Goal: Find specific page/section: Locate a particular part of the current website

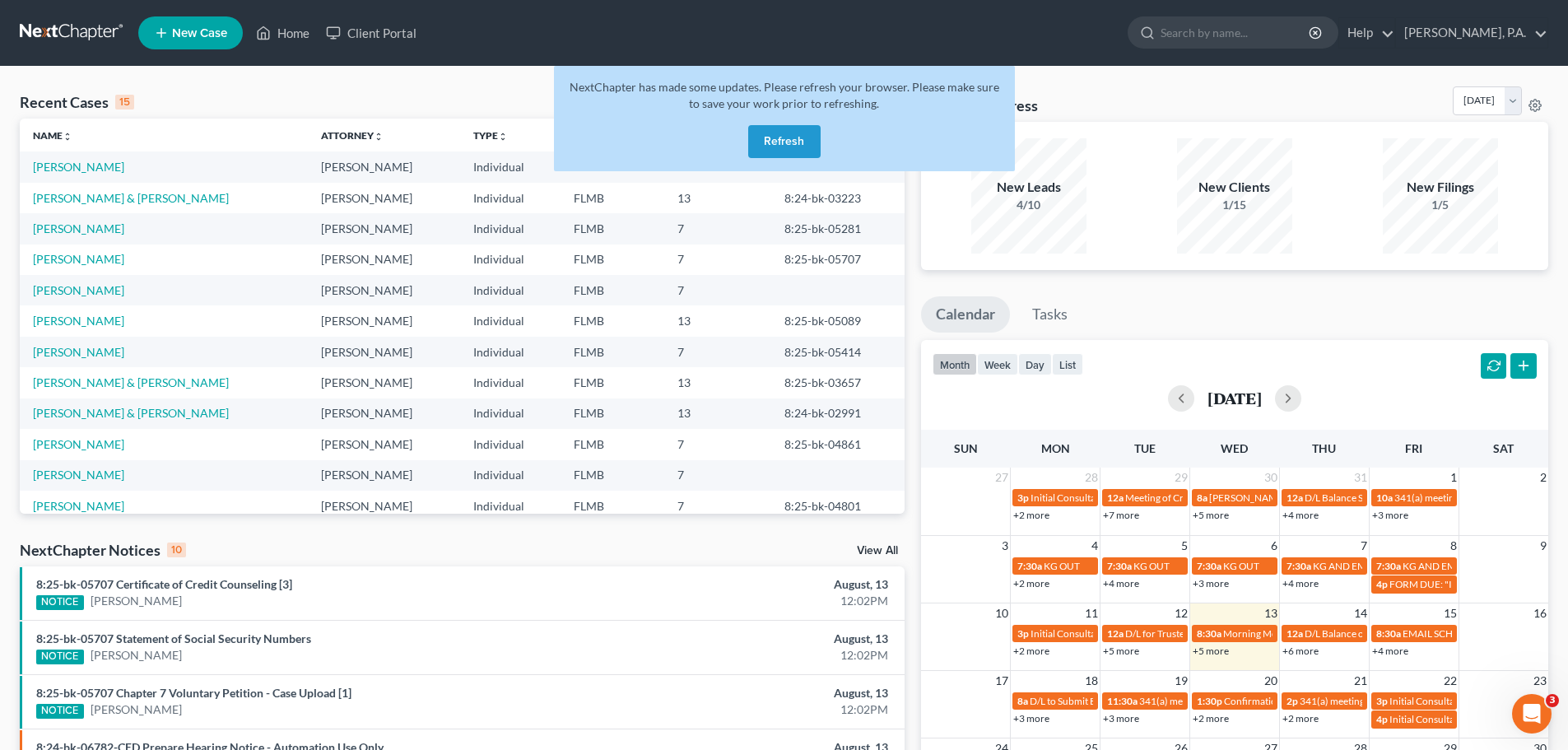
click at [785, 133] on button "Refresh" at bounding box center [784, 141] width 72 height 33
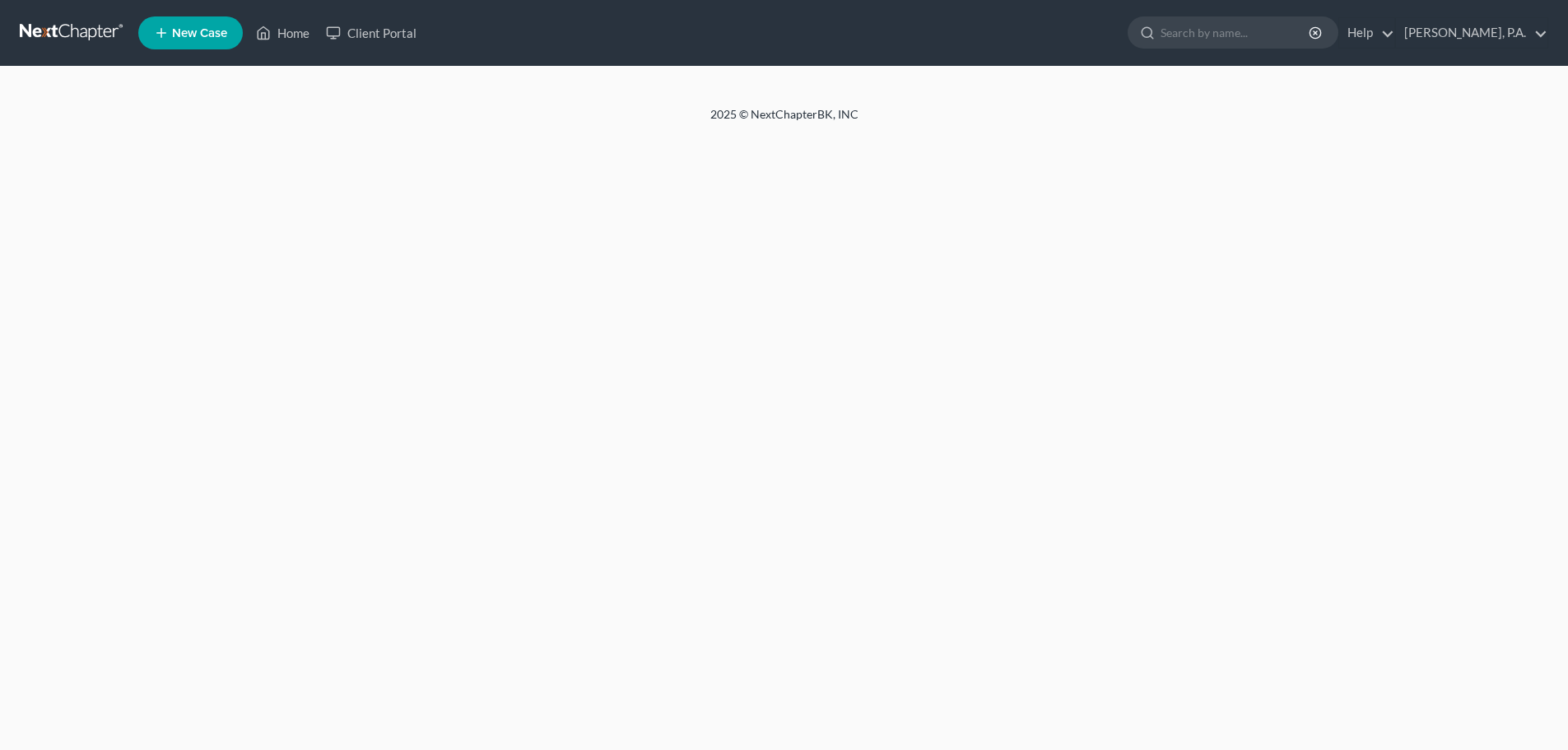
scroll to position [7, 0]
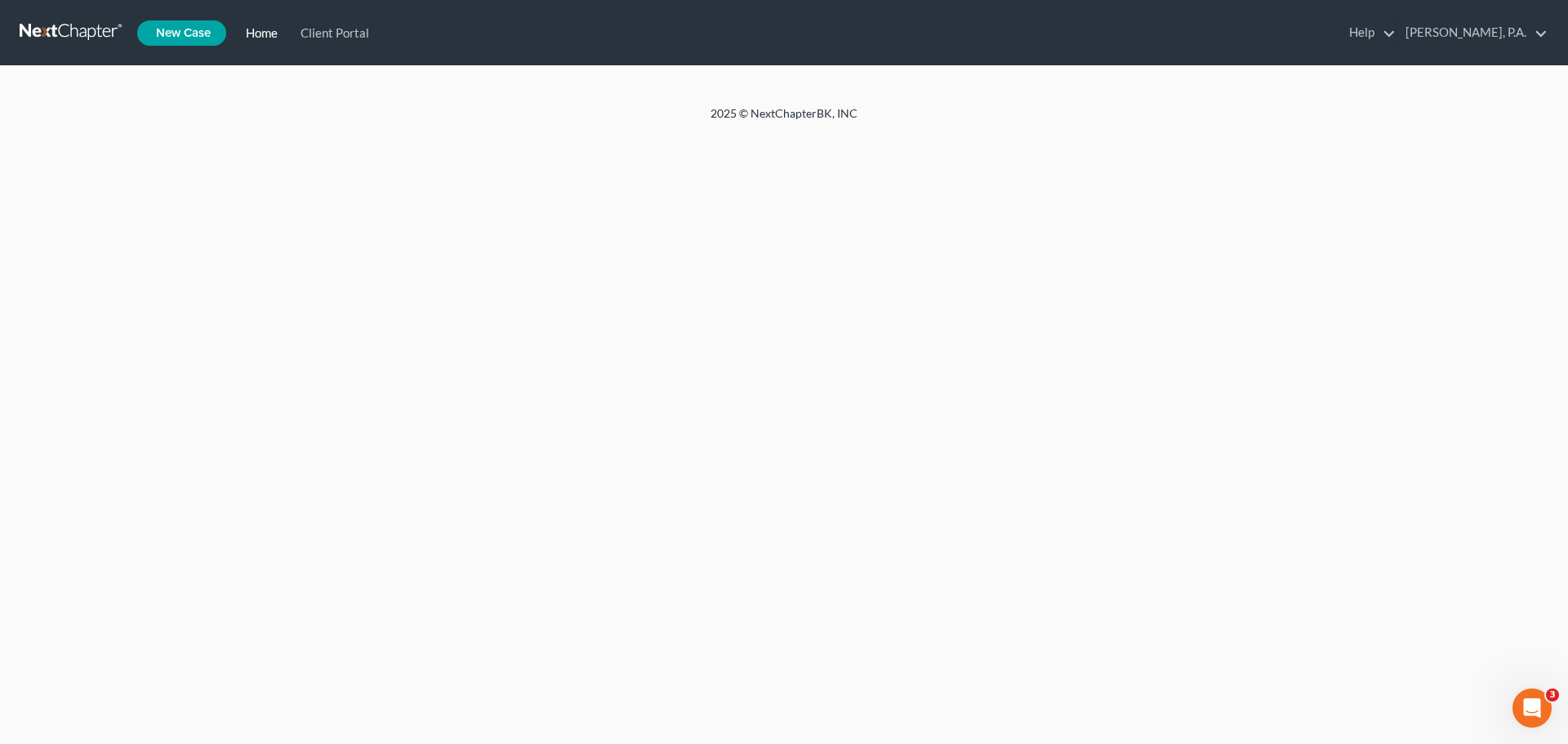
click at [267, 34] on link "Home" at bounding box center [258, 32] width 54 height 30
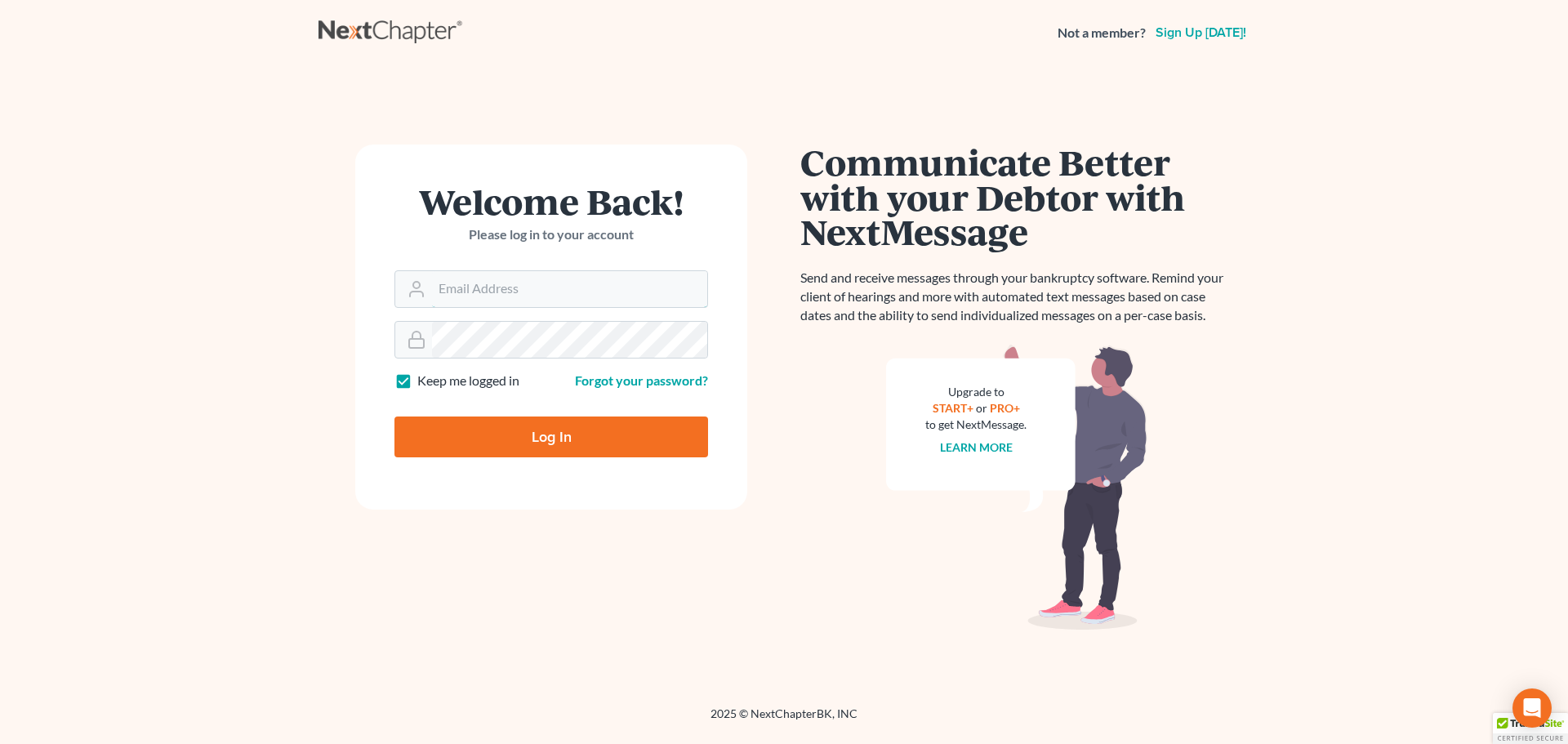
type input "[EMAIL_ADDRESS][DOMAIN_NAME]"
click at [556, 437] on input "Log In" at bounding box center [551, 437] width 313 height 41
type input "Thinking..."
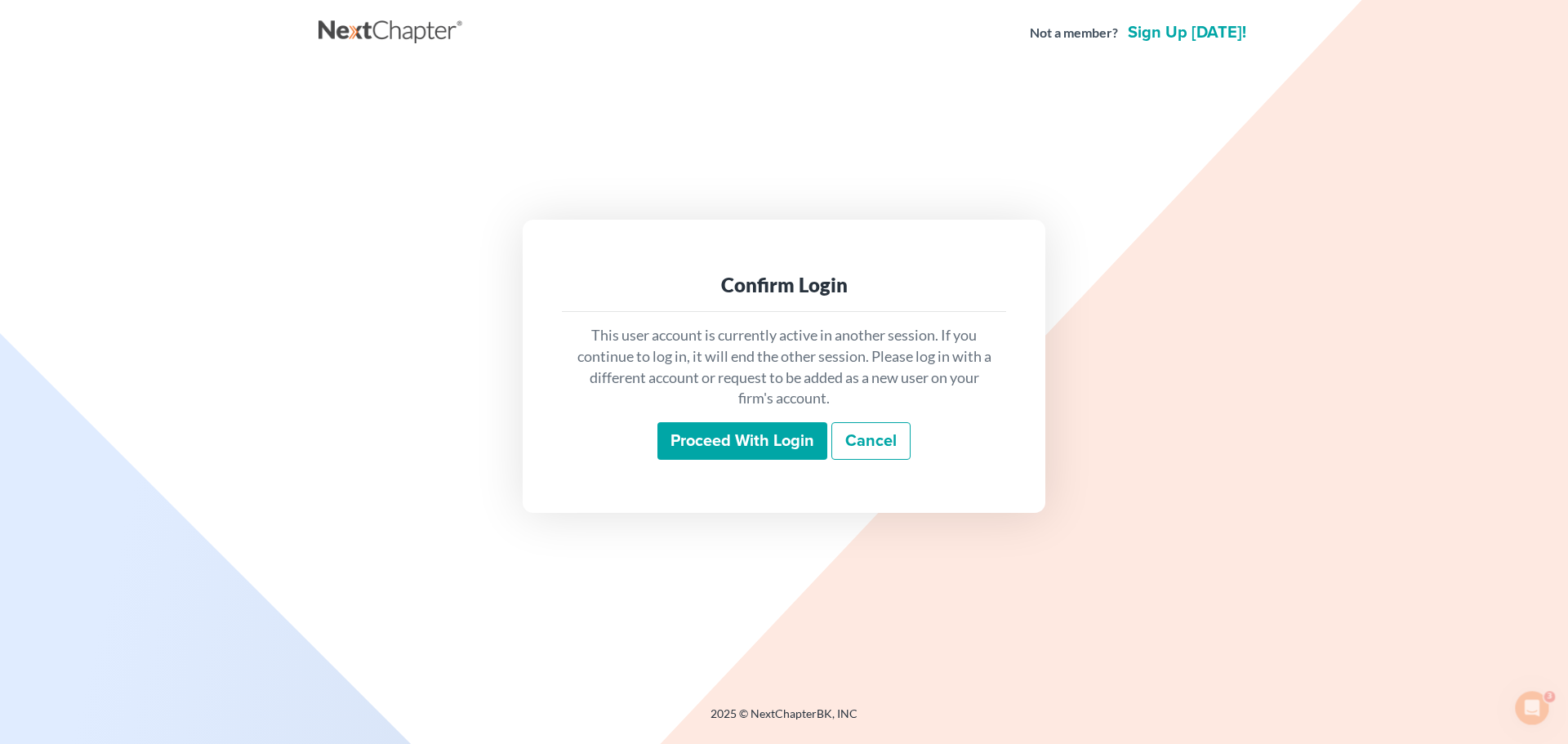
click at [694, 430] on input "Proceed with login" at bounding box center [742, 441] width 170 height 38
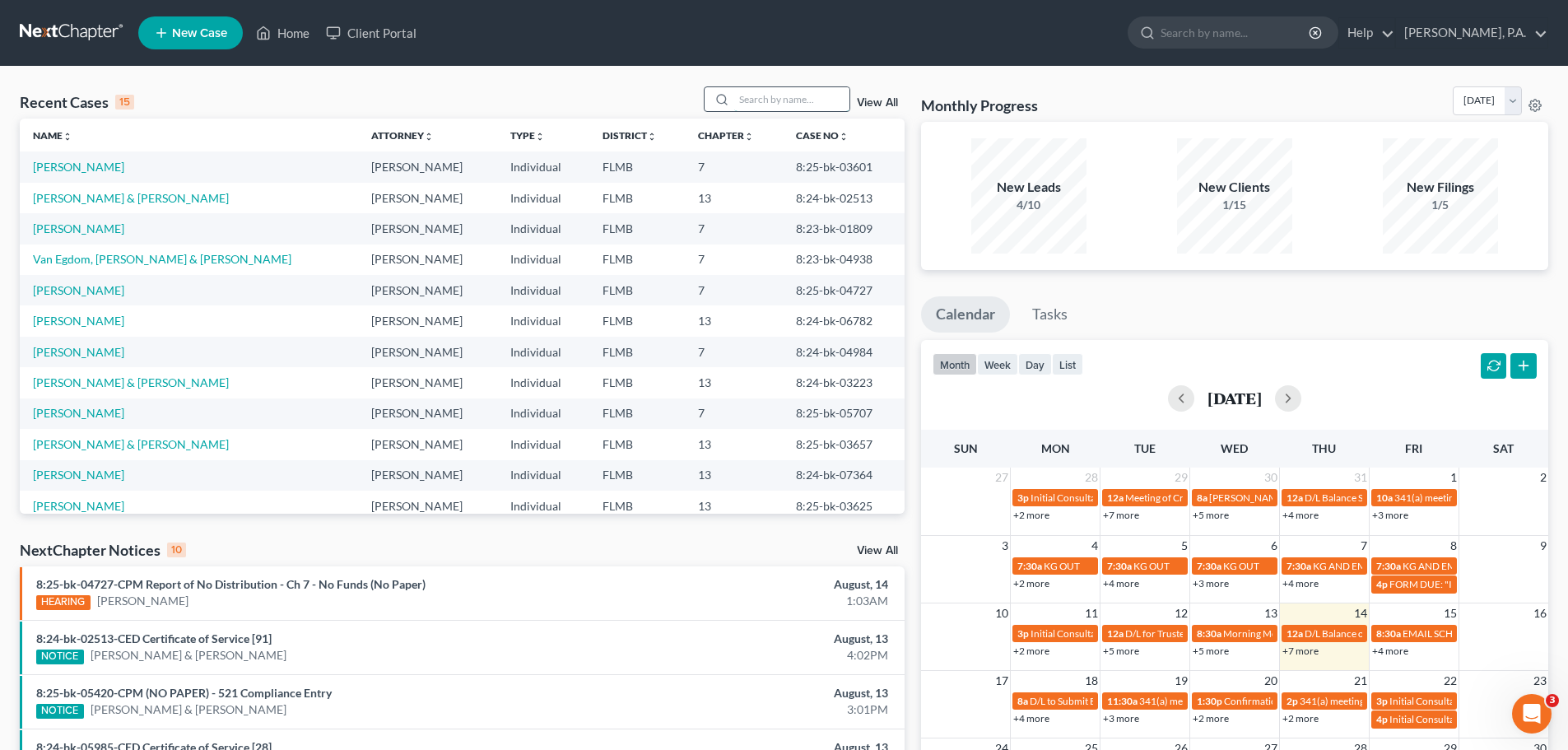
click at [798, 103] on input "search" at bounding box center [791, 99] width 115 height 24
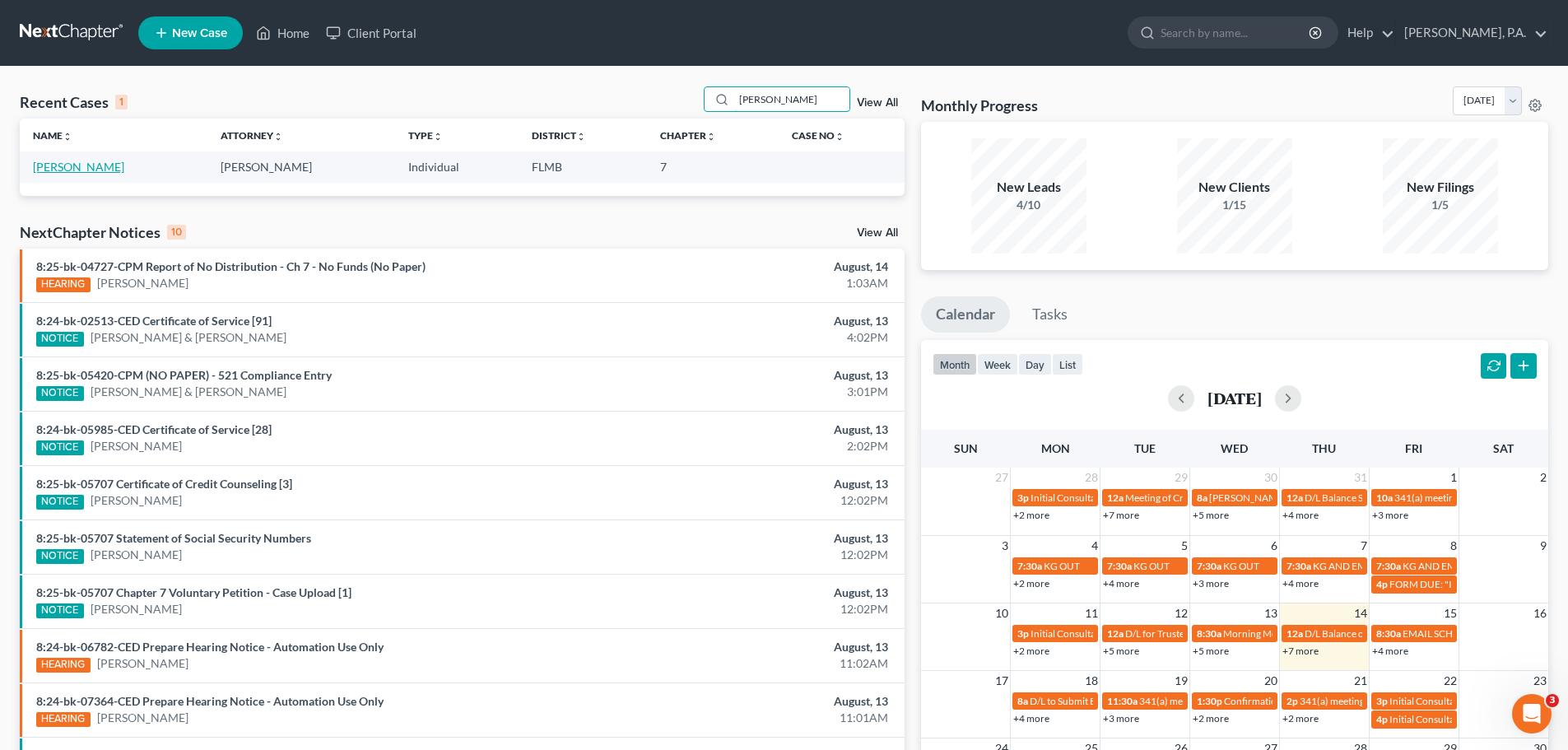
type input "ulloa"
click at [58, 167] on link "Ulloa, Jelissa" at bounding box center [78, 166] width 91 height 14
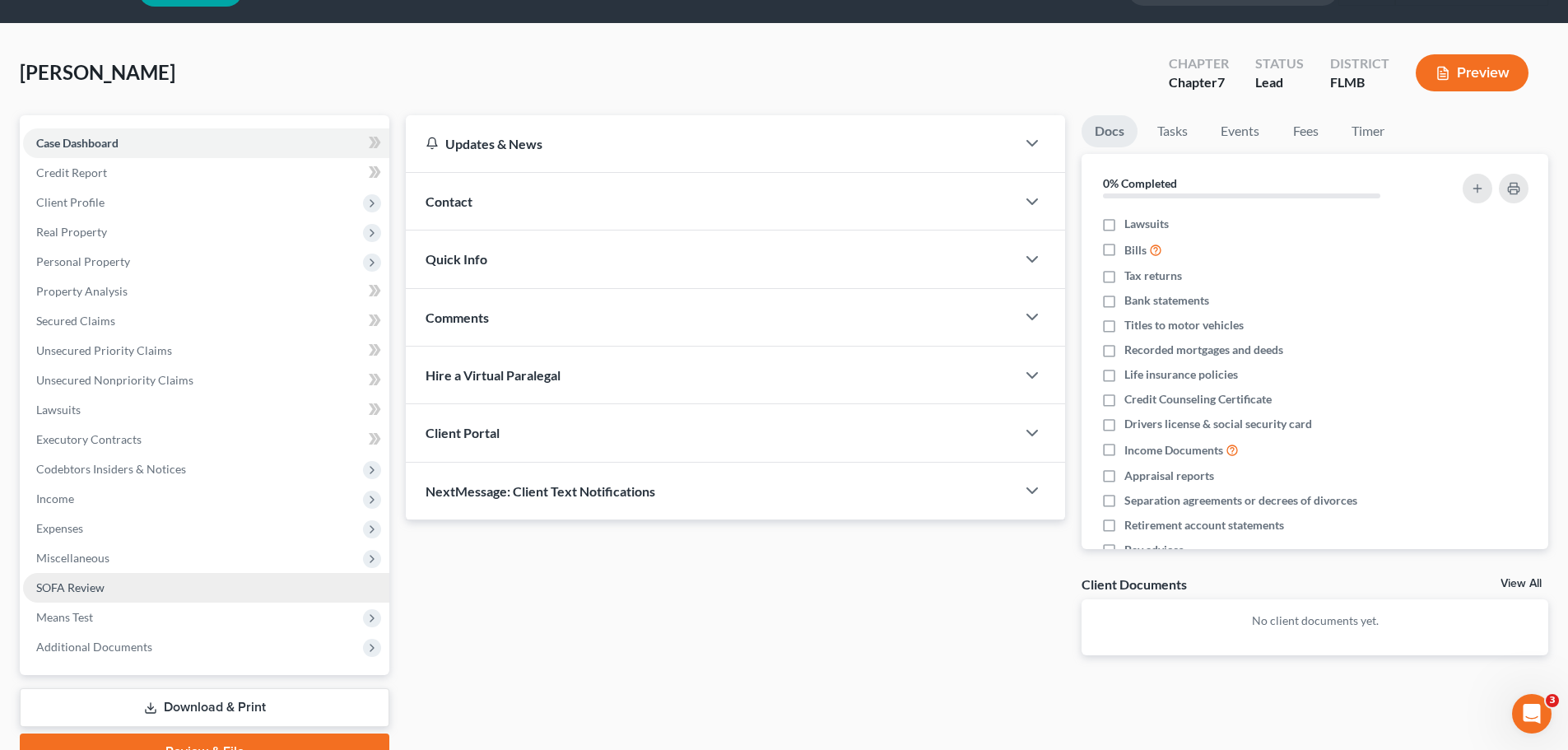
scroll to position [125, 0]
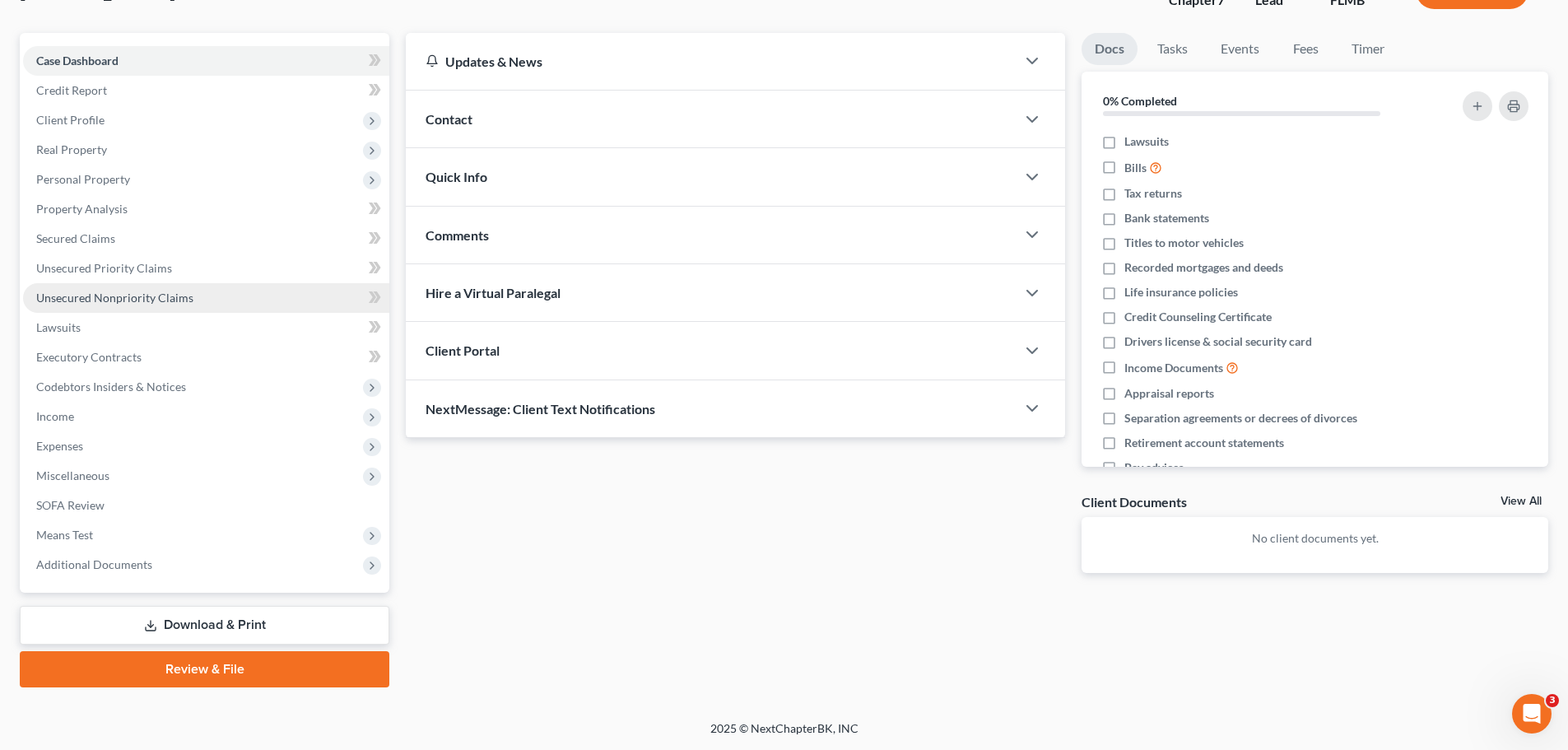
click at [167, 302] on span "Unsecured Nonpriority Claims" at bounding box center [114, 297] width 157 height 14
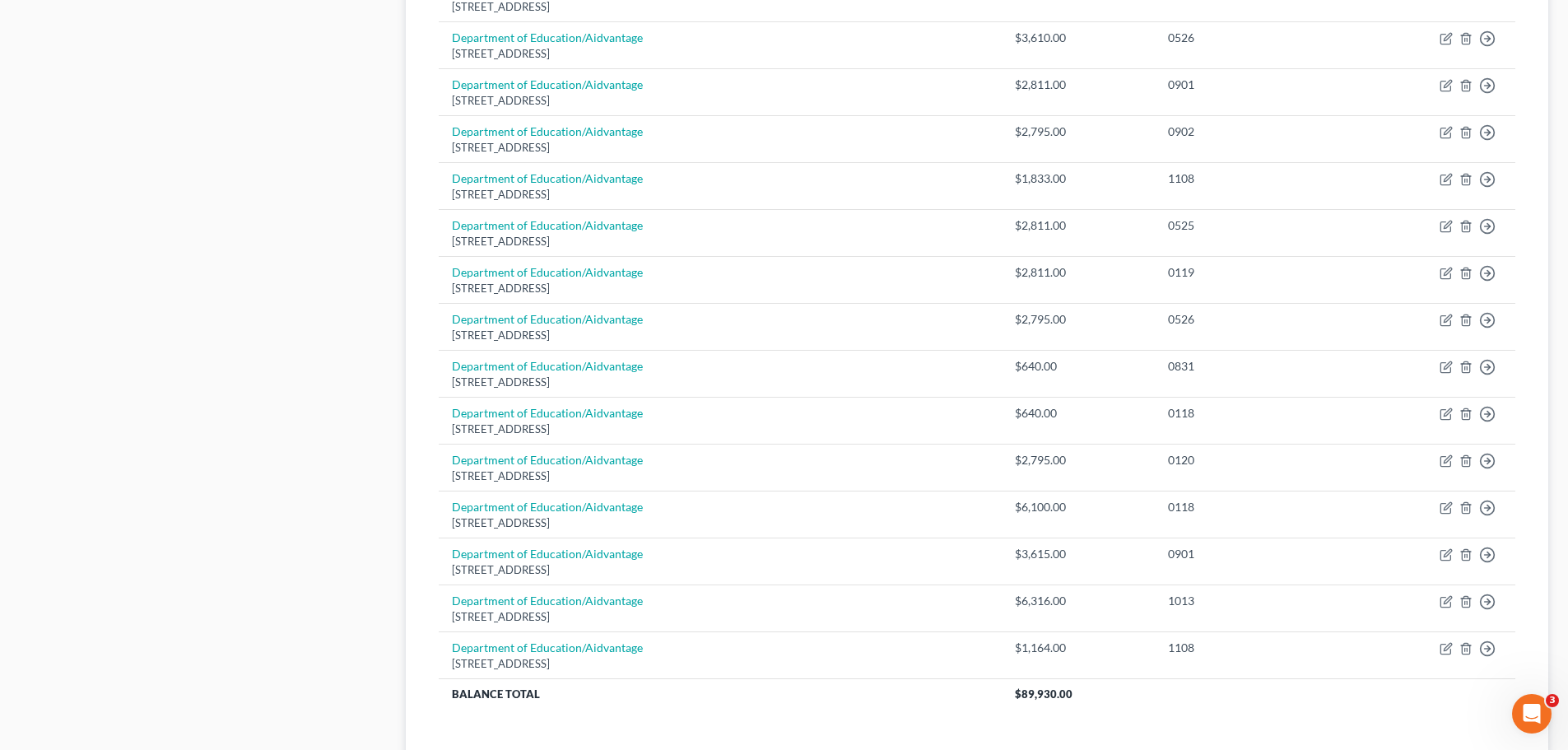
scroll to position [1151, 0]
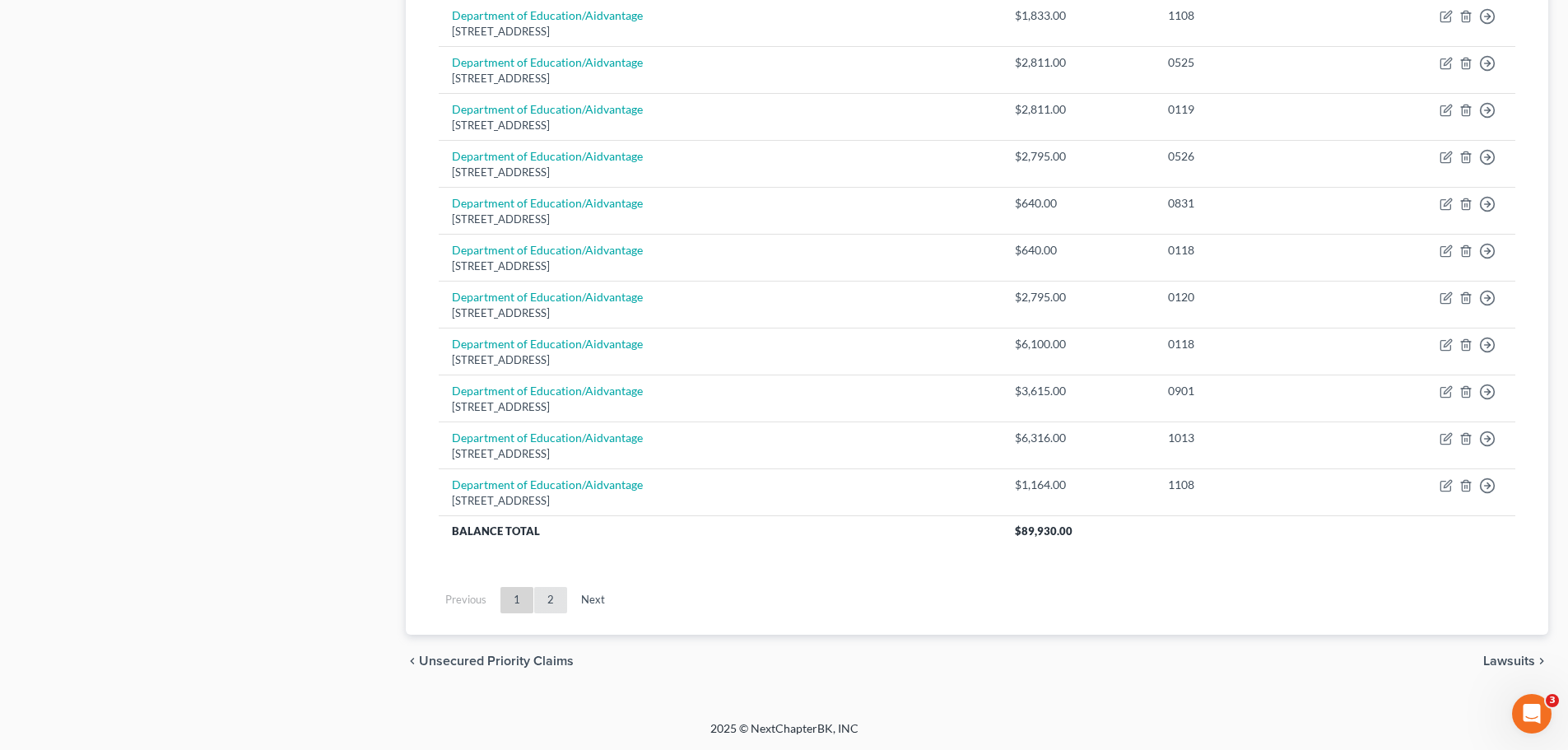
click at [547, 608] on link "2" at bounding box center [550, 600] width 33 height 26
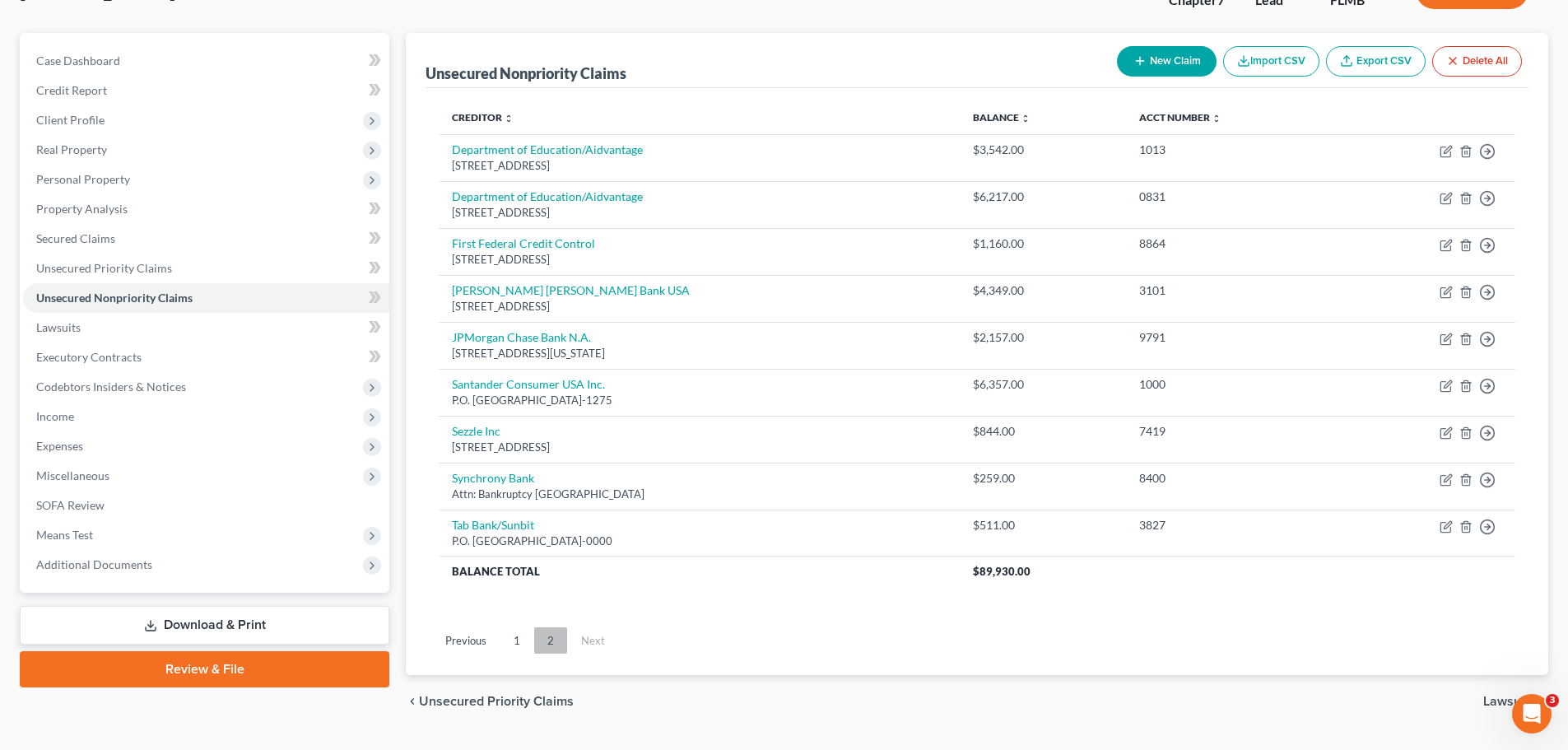
scroll to position [165, 0]
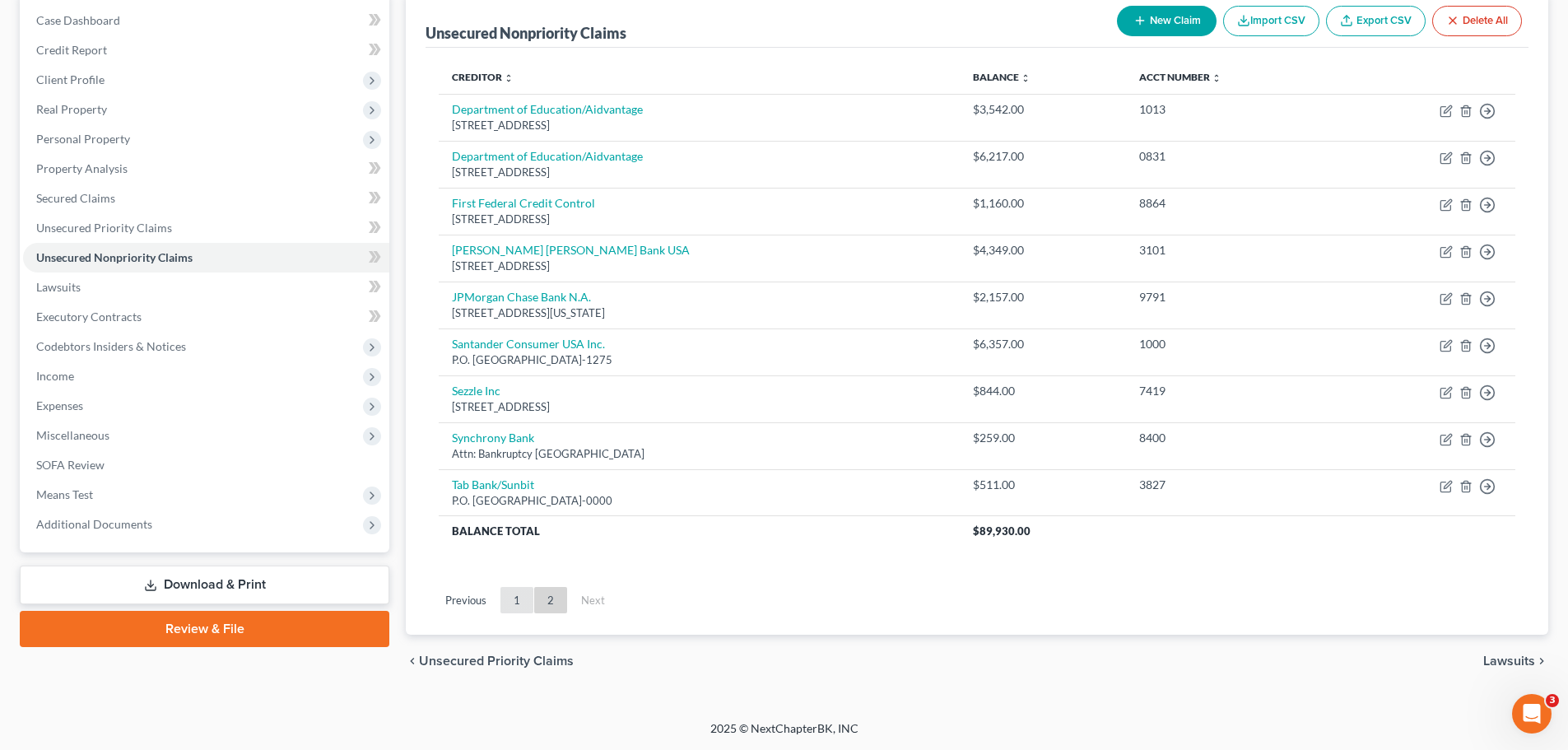
click at [511, 601] on link "1" at bounding box center [516, 600] width 33 height 26
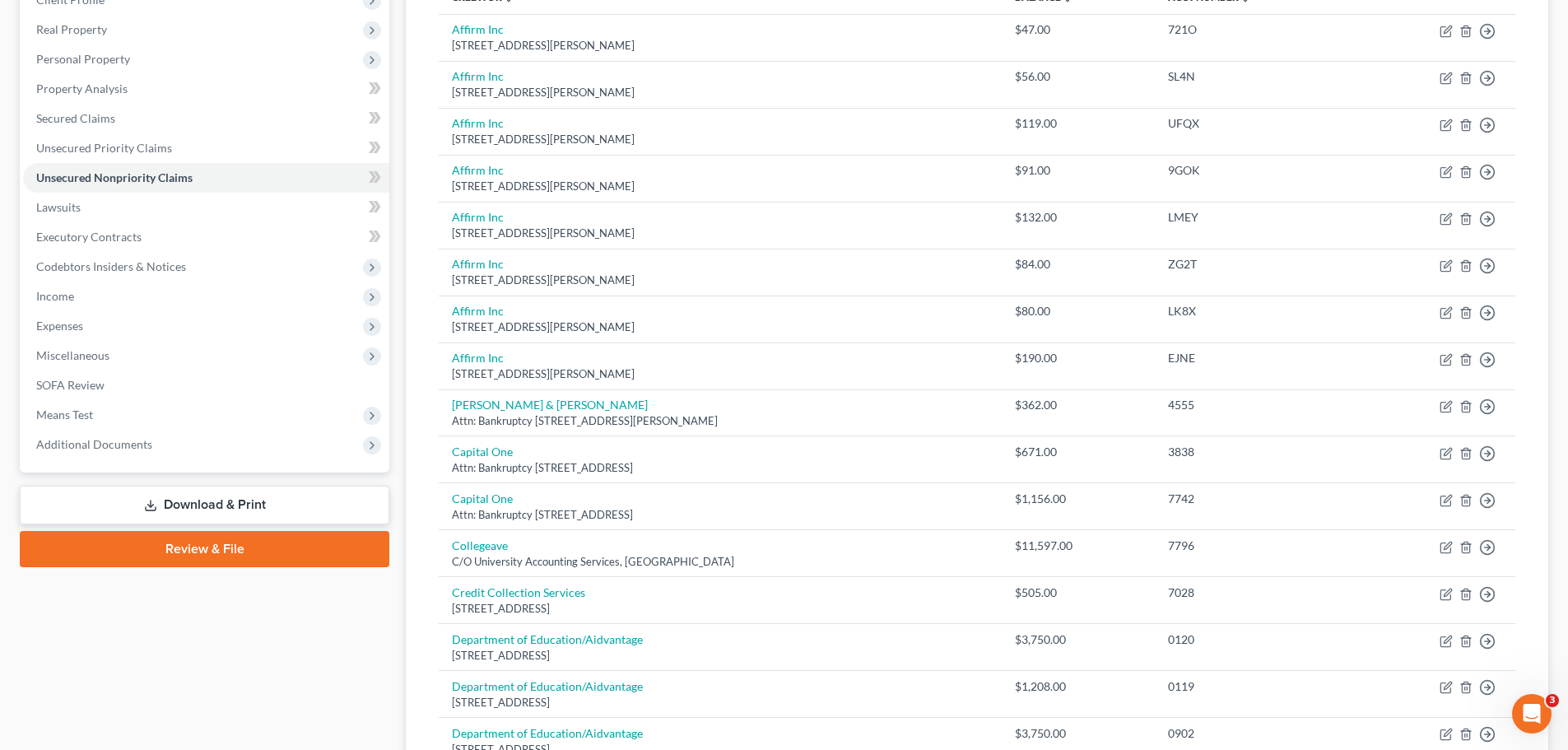
scroll to position [163, 0]
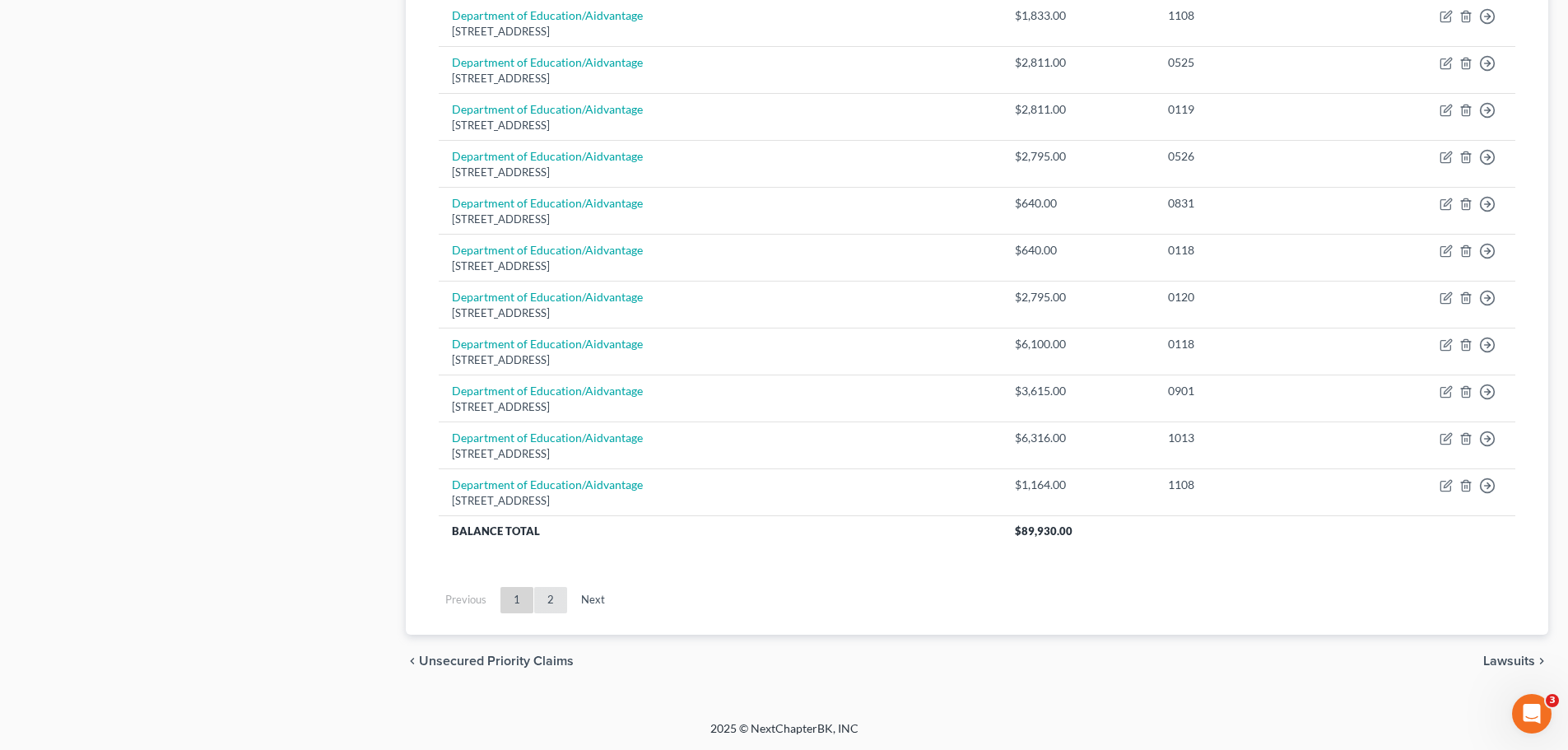
click at [543, 611] on link "2" at bounding box center [550, 600] width 33 height 26
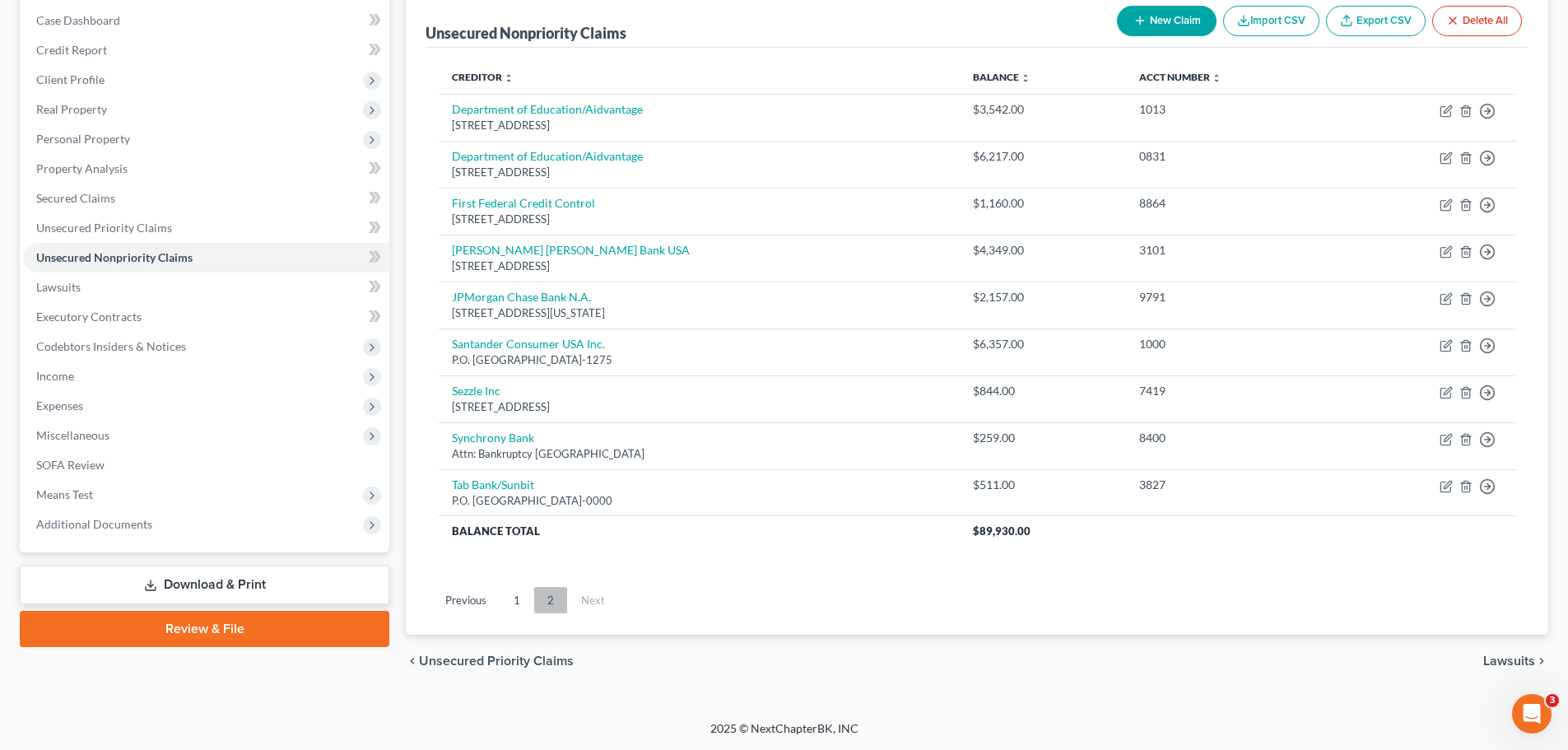
scroll to position [165, 0]
click at [516, 605] on link "1" at bounding box center [516, 600] width 33 height 26
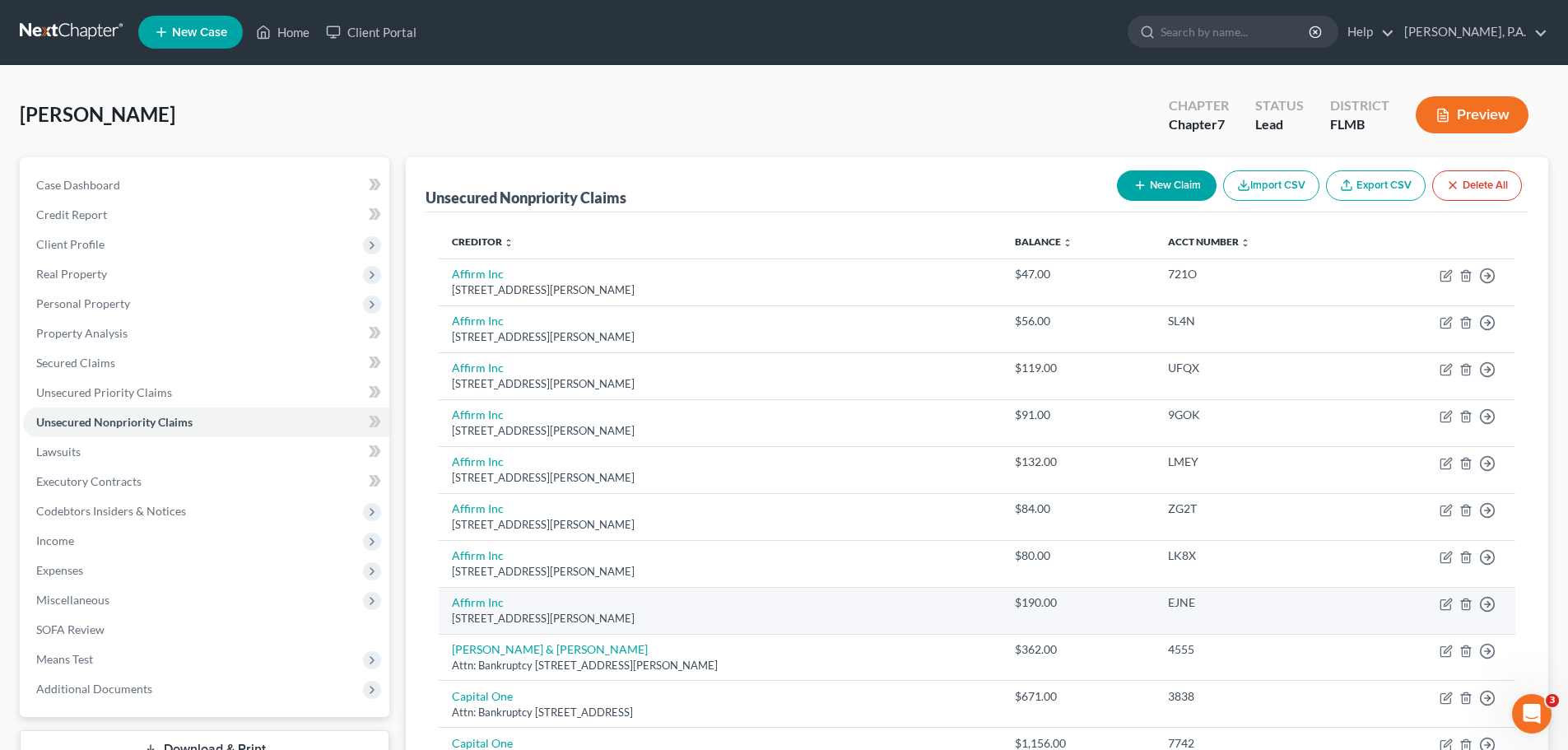
scroll to position [0, 0]
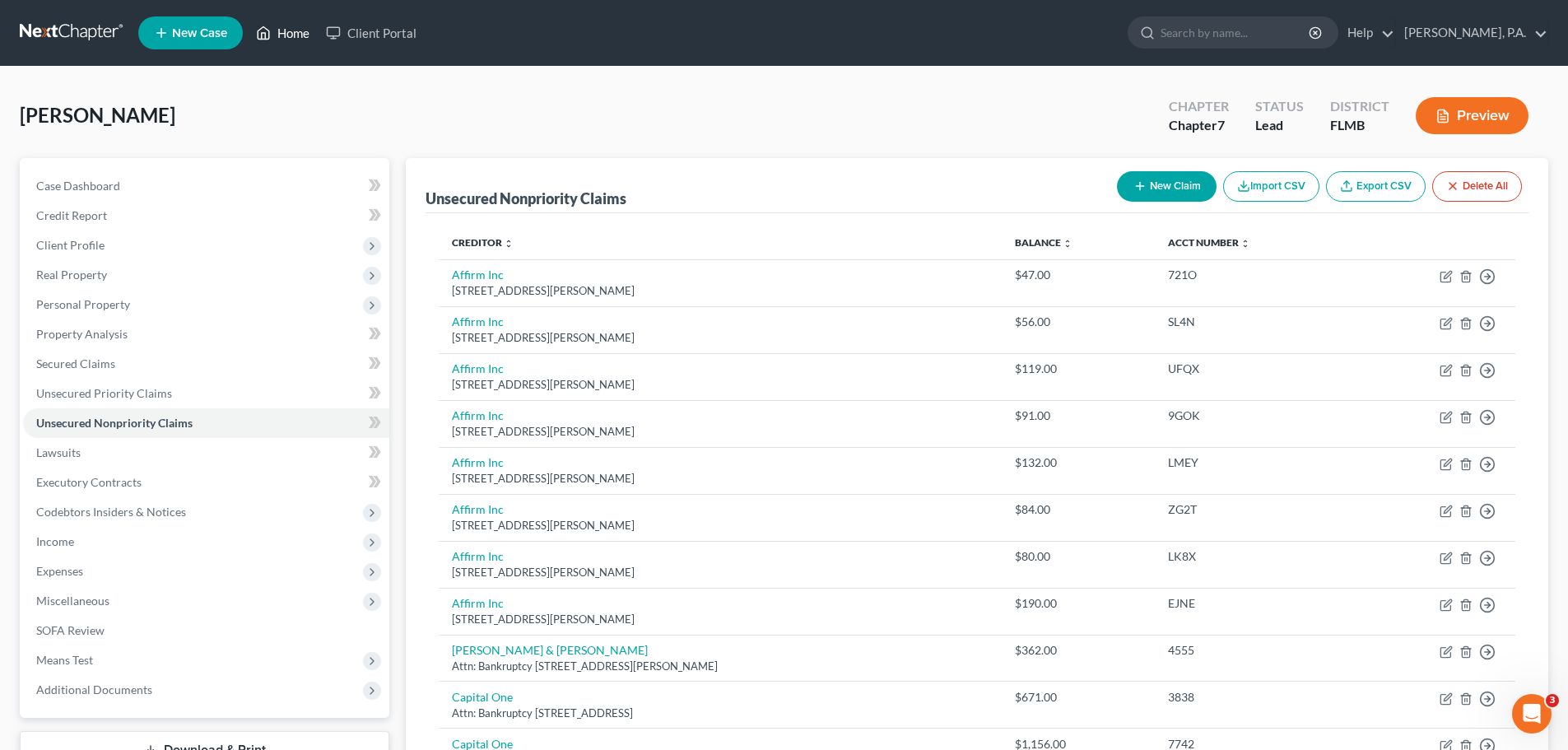
click at [283, 36] on link "Home" at bounding box center [282, 33] width 70 height 30
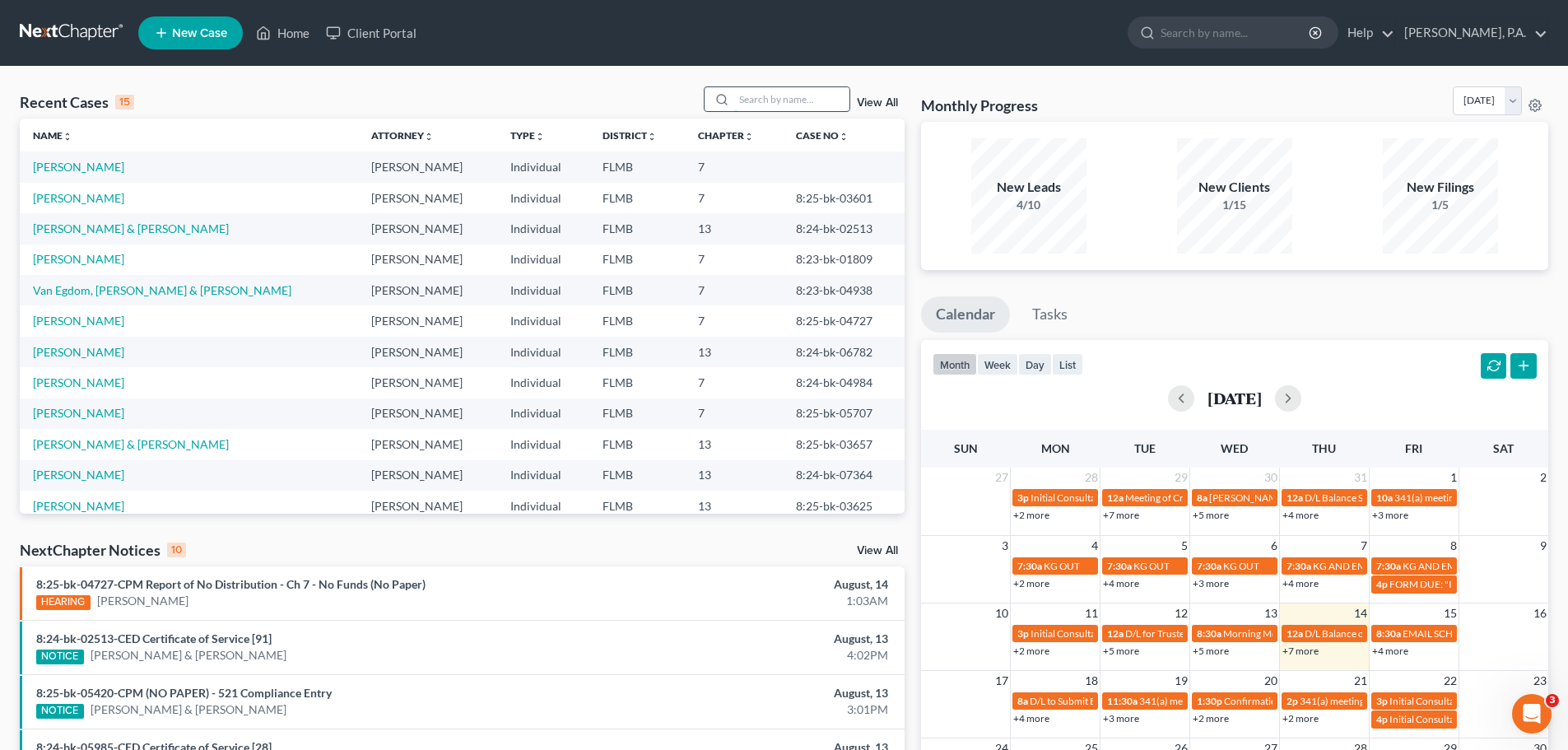
click at [763, 108] on input "search" at bounding box center [791, 99] width 115 height 24
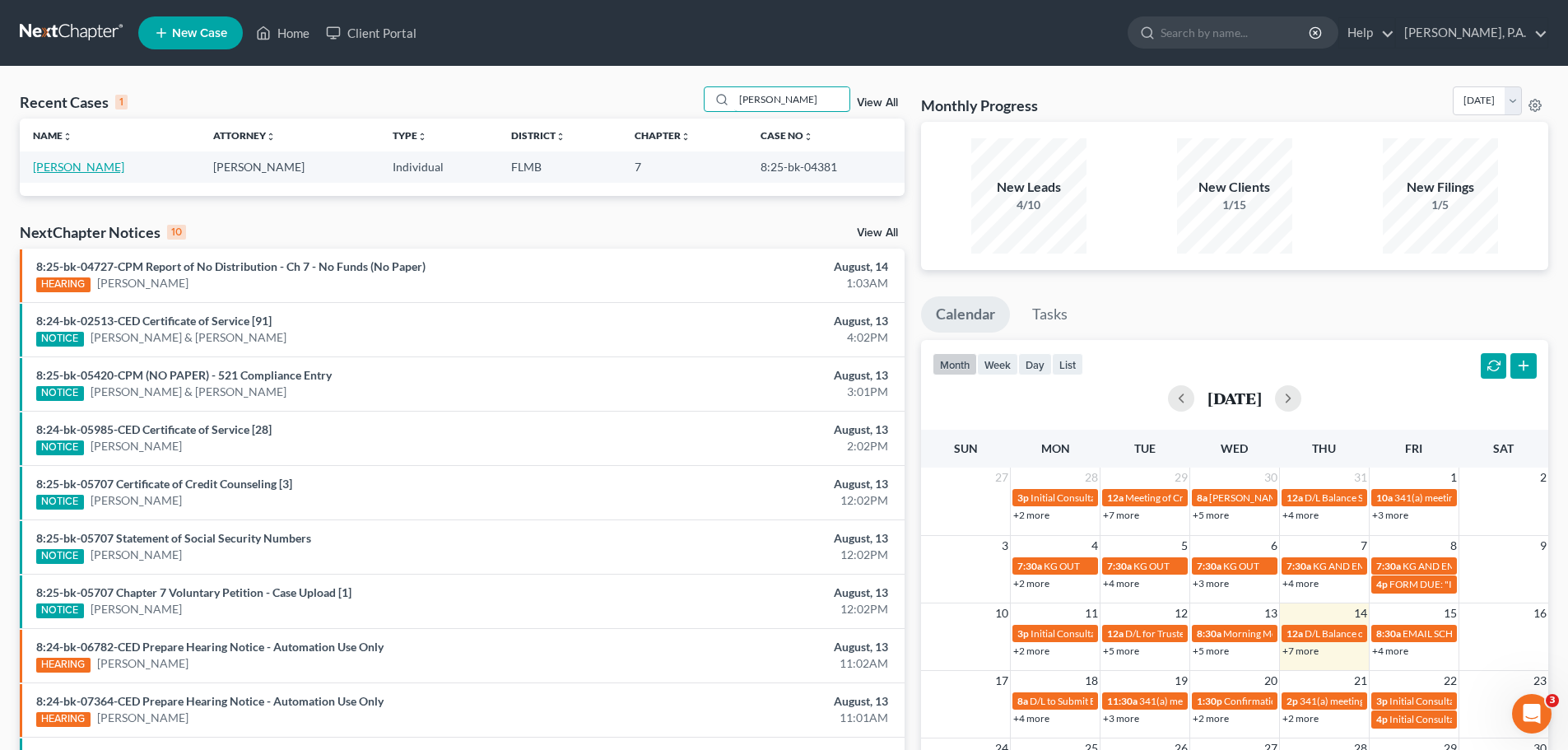
type input "nunemaker"
click at [93, 173] on link "Nunemaker, Jaclyn" at bounding box center [78, 166] width 91 height 14
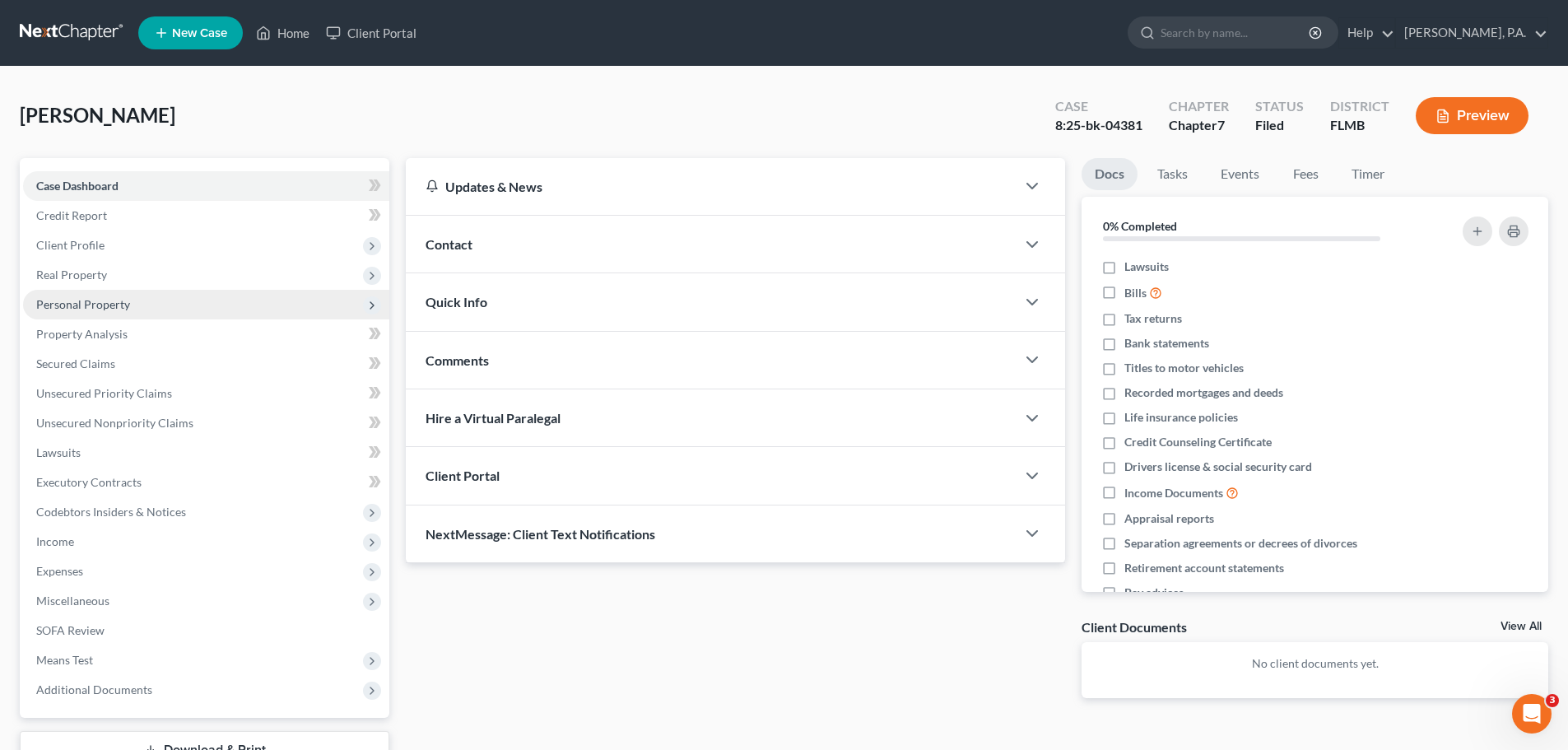
click at [147, 307] on span "Personal Property" at bounding box center [206, 305] width 366 height 30
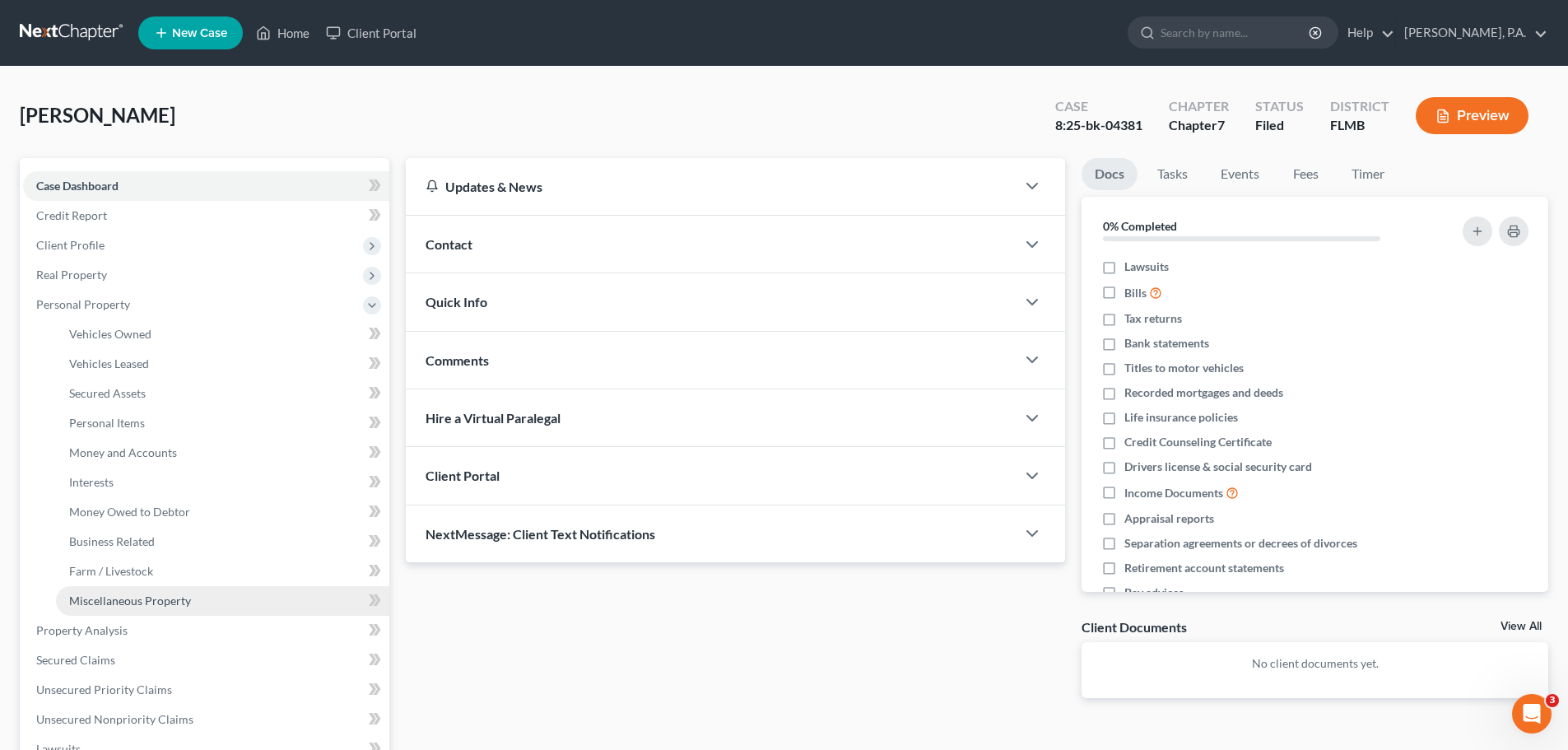
click at [145, 603] on span "Miscellaneous Property" at bounding box center [129, 600] width 122 height 14
